Goal: Information Seeking & Learning: Learn about a topic

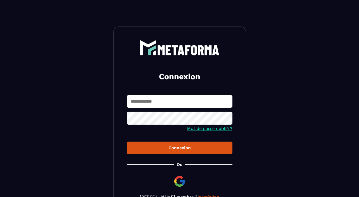
type input "**********"
click at [187, 152] on button "Connexion" at bounding box center [180, 148] width 106 height 12
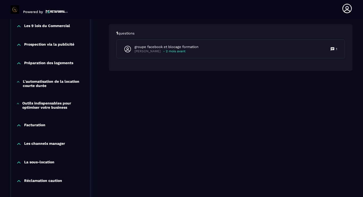
scroll to position [427, 0]
click at [45, 108] on p "Outils indispensables pour optimiser votre business" at bounding box center [53, 105] width 62 height 8
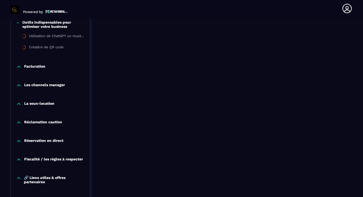
scroll to position [509, 0]
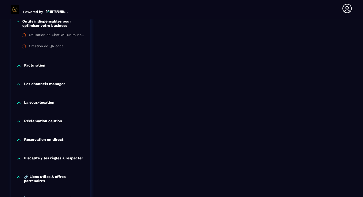
click at [36, 123] on p "Réclamation caution" at bounding box center [43, 121] width 38 height 5
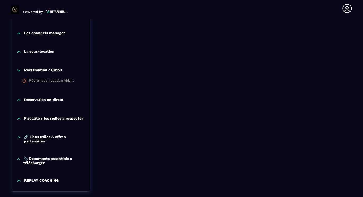
scroll to position [561, 0]
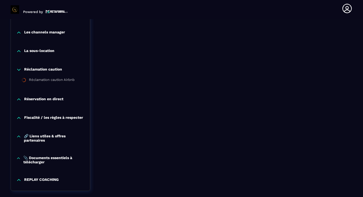
click at [46, 119] on p "Fiscalité / les règles à respecter" at bounding box center [53, 117] width 59 height 5
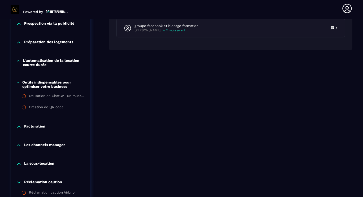
scroll to position [456, 0]
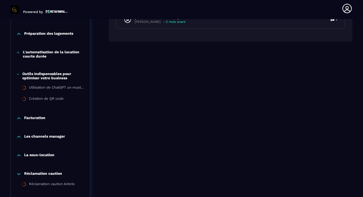
click at [49, 138] on p "Les channels manager" at bounding box center [44, 136] width 41 height 5
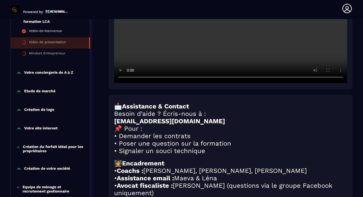
scroll to position [160, 0]
click at [47, 72] on p "Votre conciergerie de A à Z" at bounding box center [48, 73] width 49 height 5
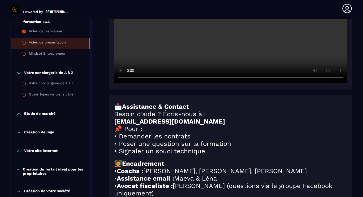
click at [46, 114] on p "Etude de marché" at bounding box center [39, 113] width 31 height 5
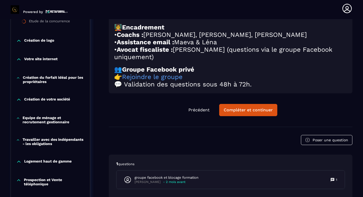
scroll to position [297, 0]
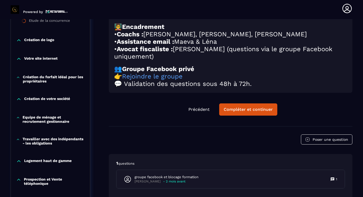
click at [42, 119] on p "Equipe de ménage et recrutement gestionnaire" at bounding box center [54, 119] width 62 height 8
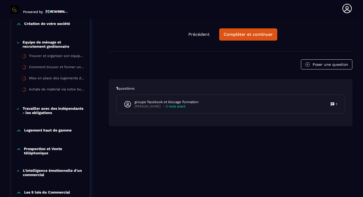
scroll to position [375, 0]
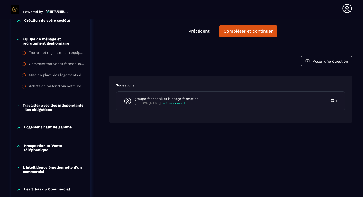
click at [45, 109] on p "Travailler avec des indépendants - les obligations" at bounding box center [54, 107] width 62 height 8
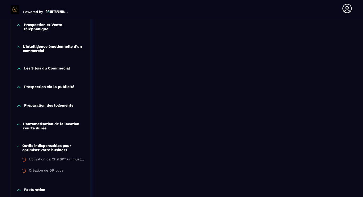
scroll to position [509, 0]
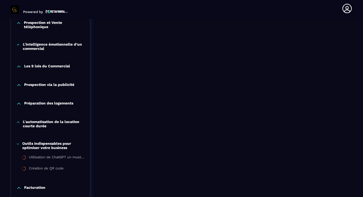
click at [50, 123] on p "L'automatisation de la location courte durée" at bounding box center [54, 124] width 62 height 8
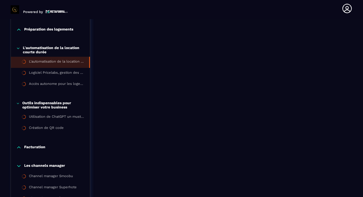
scroll to position [587, 0]
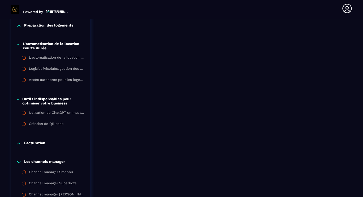
click at [41, 144] on p "Facturation" at bounding box center [34, 143] width 21 height 5
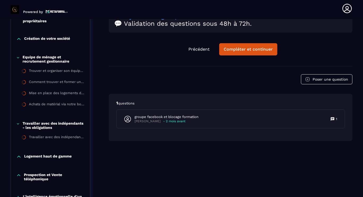
scroll to position [355, 0]
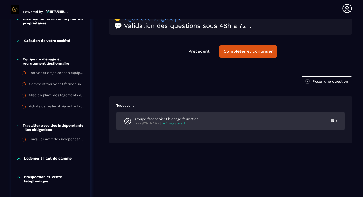
click at [173, 122] on p "groupe facebook et blocage formation" at bounding box center [167, 119] width 64 height 5
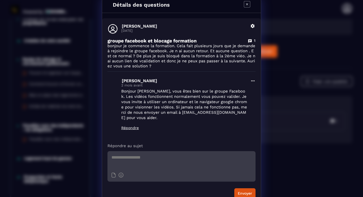
scroll to position [0, 0]
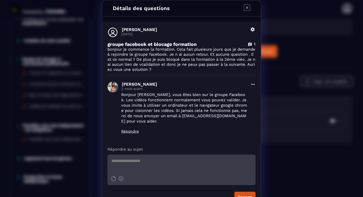
click at [244, 8] on icon "Modal window" at bounding box center [247, 8] width 6 height 6
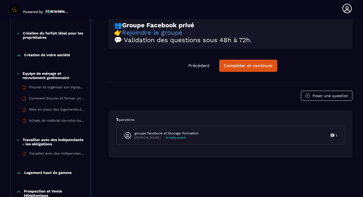
scroll to position [326, 0]
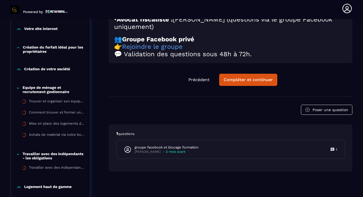
click at [41, 50] on p "Création du forfait idéal pour les propriétaires" at bounding box center [54, 49] width 62 height 8
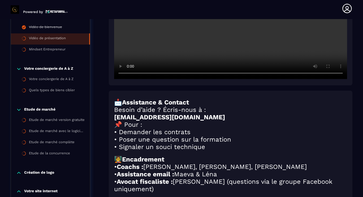
scroll to position [166, 0]
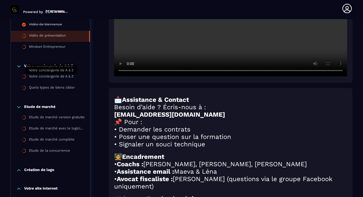
click at [39, 79] on div "Votre conciergerie de A à Z" at bounding box center [51, 77] width 45 height 6
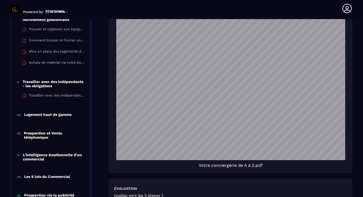
scroll to position [412, 0]
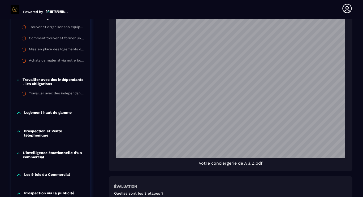
click at [37, 116] on p "Logement haut de gamme" at bounding box center [48, 112] width 48 height 5
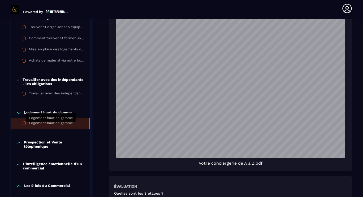
click at [37, 123] on div "Logement haut de gamme" at bounding box center [51, 124] width 44 height 6
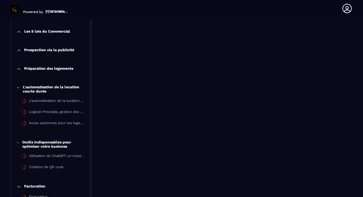
scroll to position [567, 0]
